Goal: Task Accomplishment & Management: Complete application form

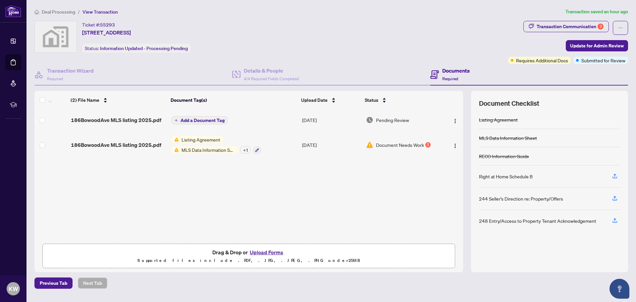
click at [53, 10] on span "Deal Processing" at bounding box center [58, 12] width 33 height 6
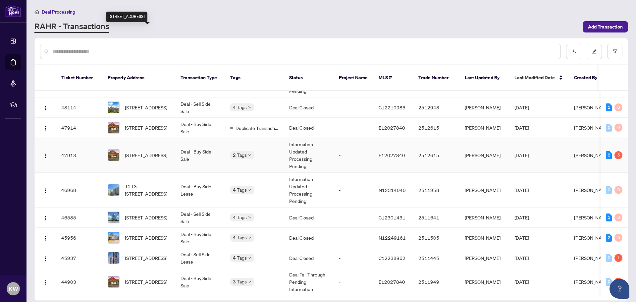
scroll to position [199, 0]
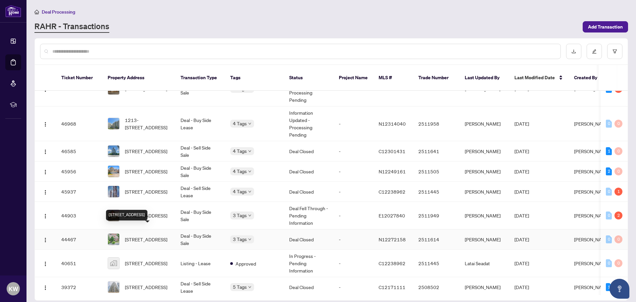
click at [153, 235] on span "[STREET_ADDRESS]" at bounding box center [146, 238] width 42 height 7
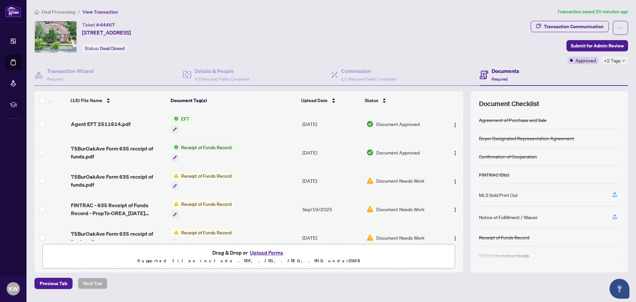
click at [185, 119] on span "EFT" at bounding box center [186, 118] width 14 height 7
click at [178, 151] on span "EFT" at bounding box center [180, 150] width 73 height 7
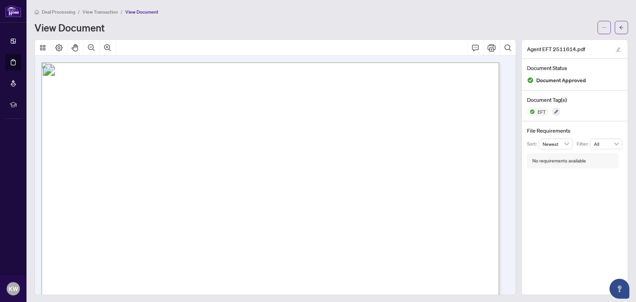
click at [93, 13] on span "View Transaction" at bounding box center [99, 12] width 35 height 6
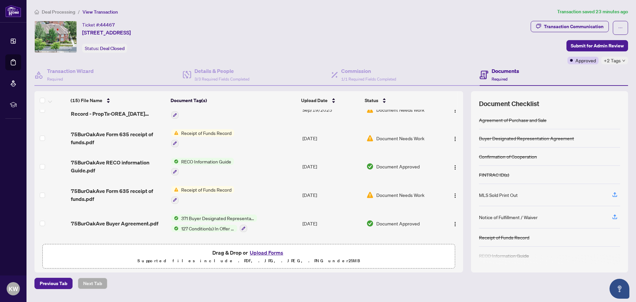
scroll to position [199, 0]
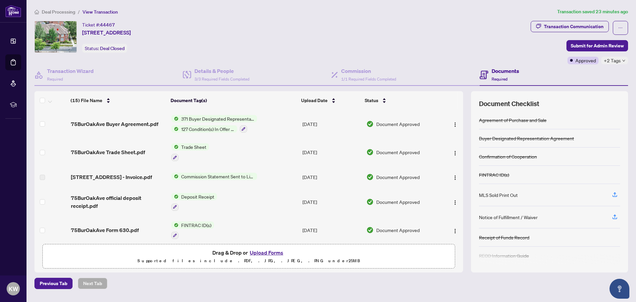
click at [207, 173] on span "Commission Statement Sent to Listing Brokerage" at bounding box center [218, 176] width 78 height 7
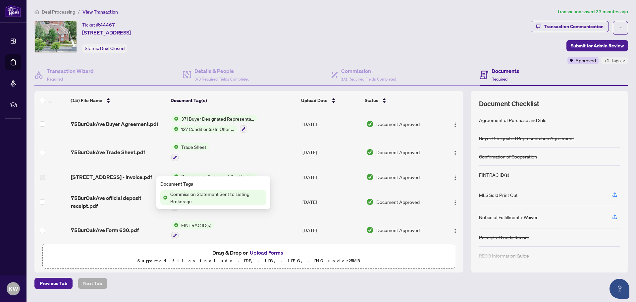
click at [209, 198] on span "Commission Statement Sent to Listing Brokerage" at bounding box center [217, 197] width 99 height 15
click at [182, 194] on span "Commission Statement Sent to Listing Brokerage" at bounding box center [217, 197] width 99 height 15
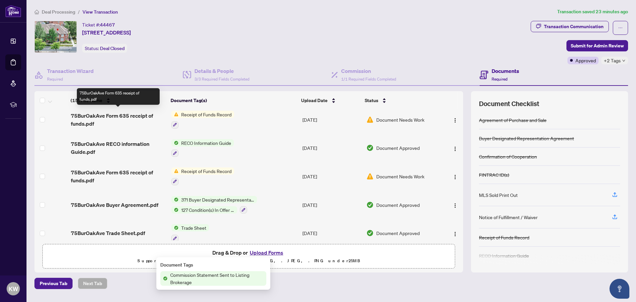
scroll to position [0, 0]
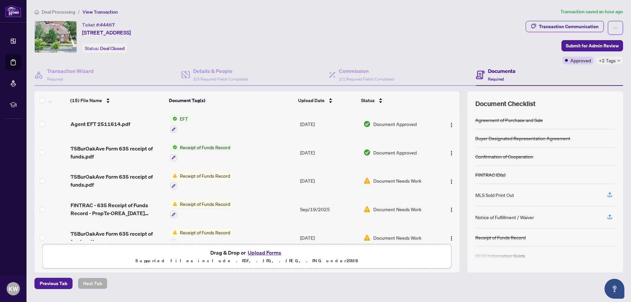
click at [58, 11] on span "Deal Processing" at bounding box center [58, 12] width 33 height 6
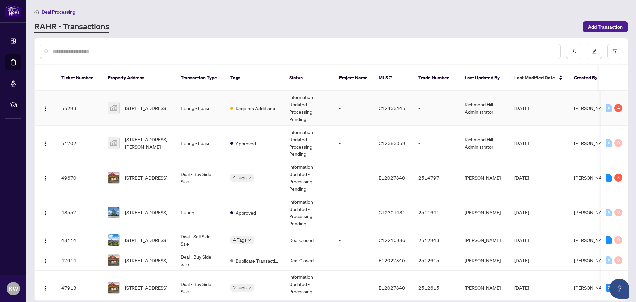
click at [116, 102] on img at bounding box center [113, 107] width 11 height 11
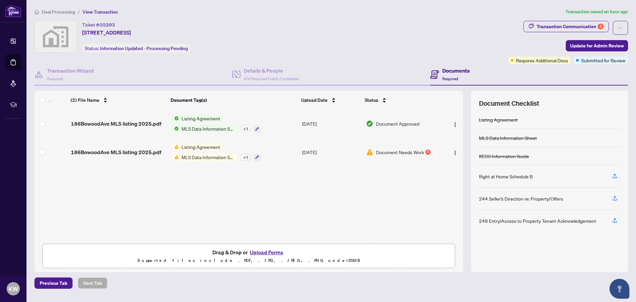
click at [270, 252] on button "Upload Forms" at bounding box center [266, 252] width 37 height 9
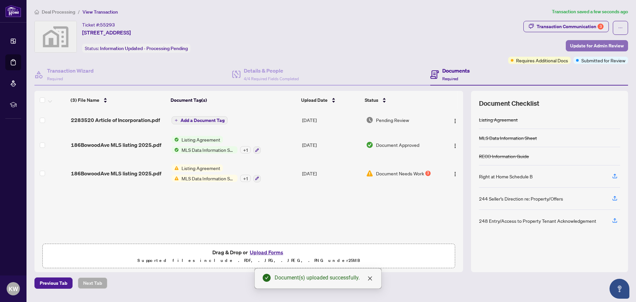
click at [581, 44] on span "Update for Admin Review" at bounding box center [597, 45] width 54 height 11
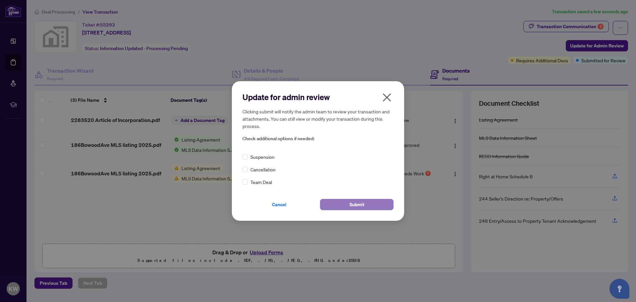
click at [361, 200] on span "Submit" at bounding box center [356, 204] width 15 height 11
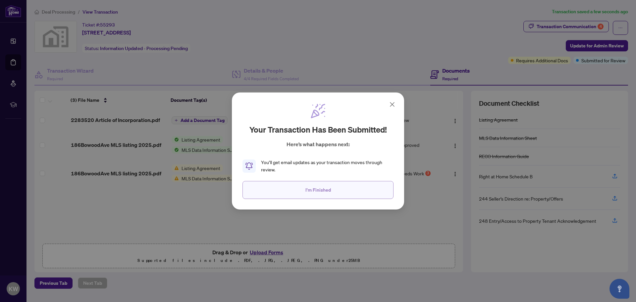
click at [330, 190] on button "I'm Finished" at bounding box center [317, 190] width 151 height 18
